Goal: Information Seeking & Learning: Learn about a topic

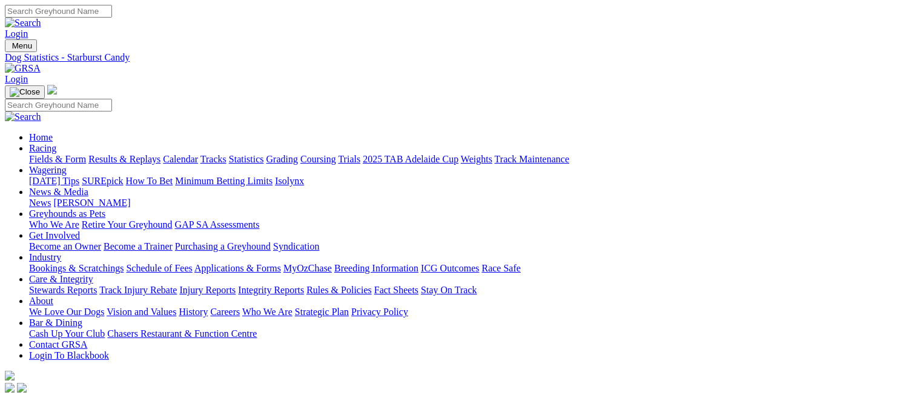
scroll to position [2344, 0]
type input "s"
click at [360, 154] on link "Trials" at bounding box center [349, 159] width 22 height 10
click at [226, 154] on link "Tracks" at bounding box center [213, 159] width 26 height 10
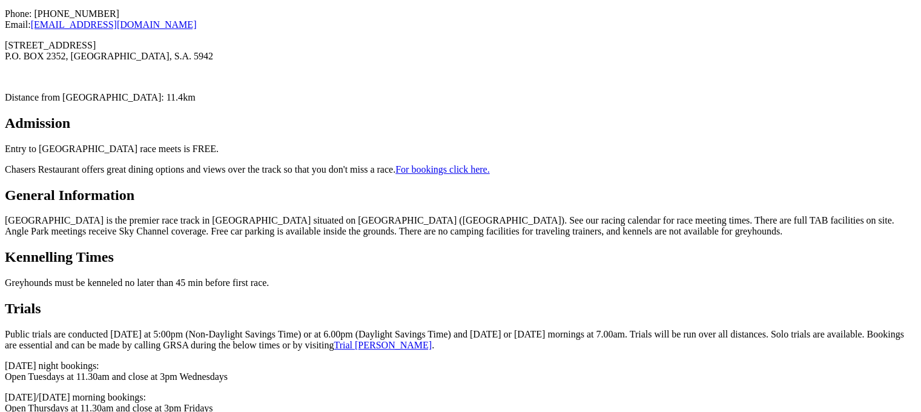
scroll to position [509, 0]
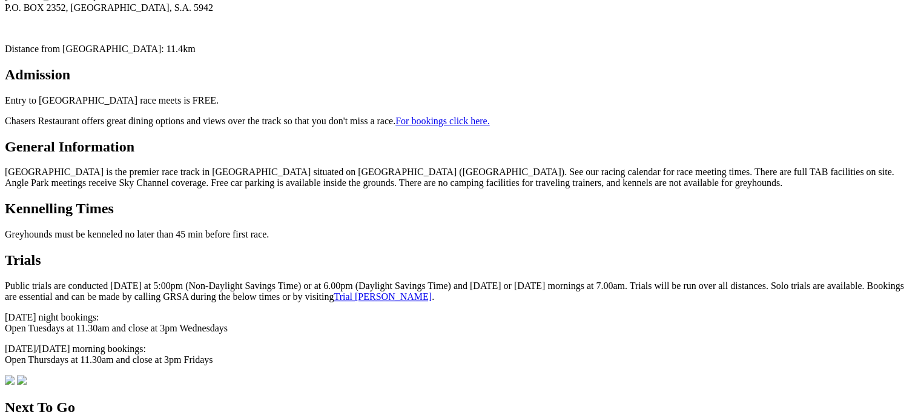
click at [334, 291] on link "Trial Booker" at bounding box center [383, 296] width 98 height 10
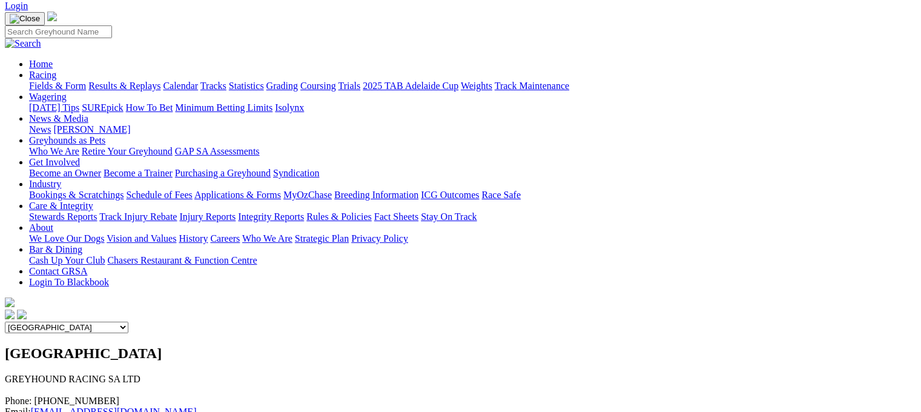
scroll to position [24, 0]
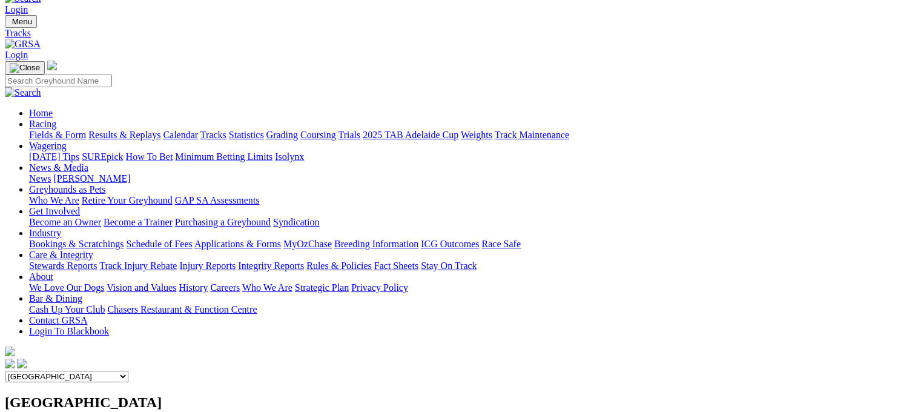
click at [226, 130] on link "Tracks" at bounding box center [213, 135] width 26 height 10
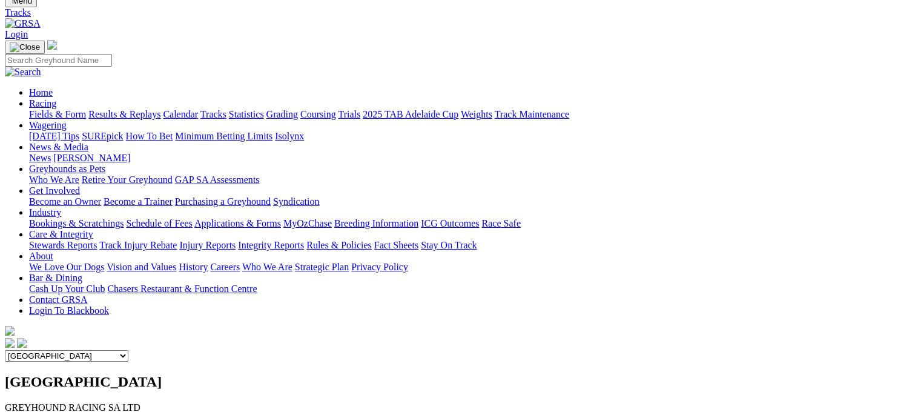
scroll to position [36, 0]
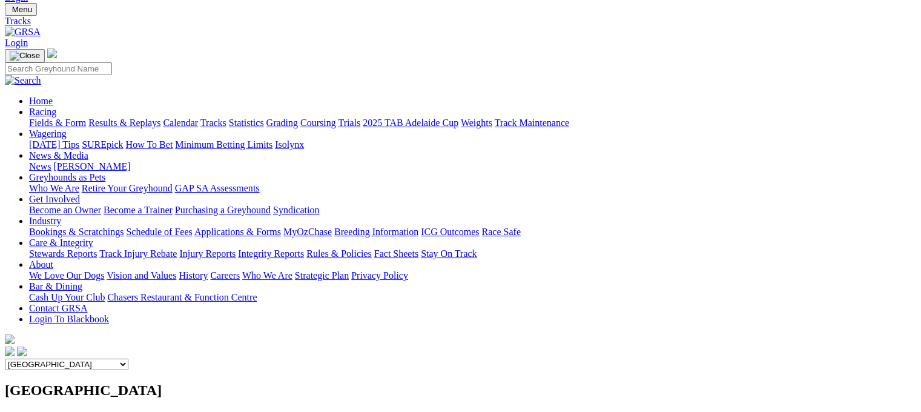
click at [360, 117] on link "Trials" at bounding box center [349, 122] width 22 height 10
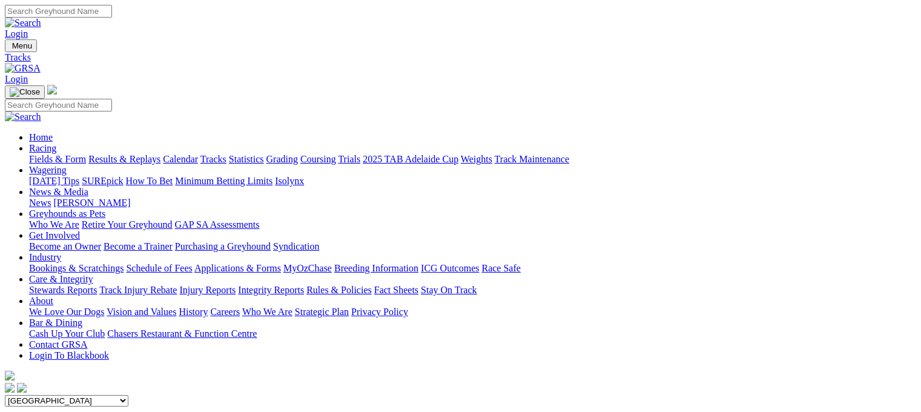
scroll to position [29, 0]
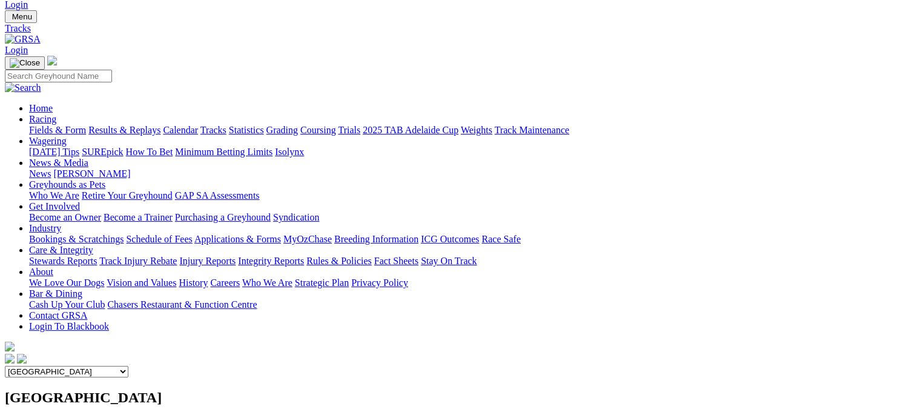
click at [128, 366] on select "Angle Park Gawler Mount Gambier Murray Bridge Virginia GOTBA Coursing" at bounding box center [67, 372] width 124 height 12
select select "2"
click at [128, 366] on select "Angle Park Gawler Mount Gambier Murray Bridge Virginia GOTBA Coursing" at bounding box center [67, 372] width 124 height 12
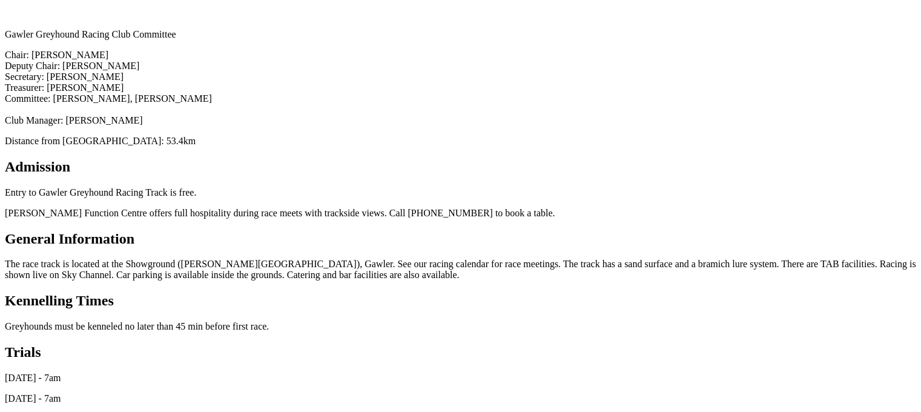
scroll to position [527, 0]
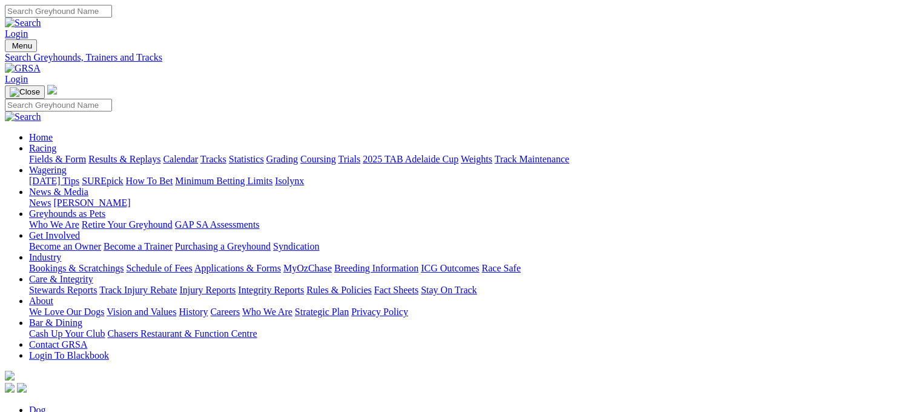
click at [198, 154] on link "Calendar" at bounding box center [180, 159] width 35 height 10
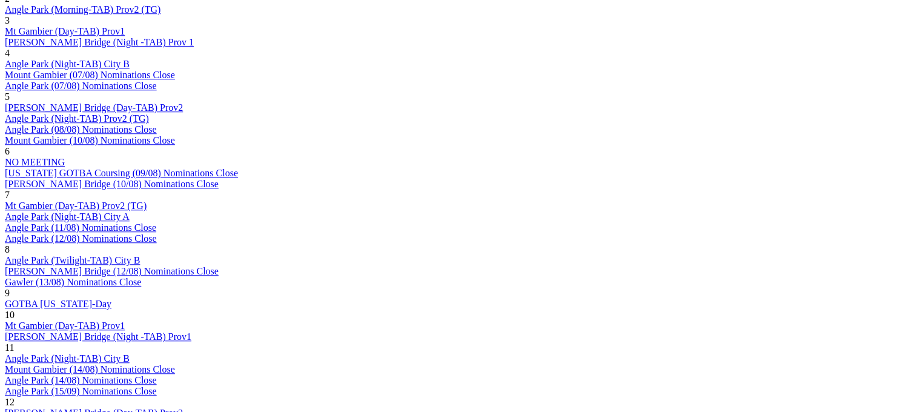
scroll to position [1003, 0]
